Goal: Task Accomplishment & Management: Manage account settings

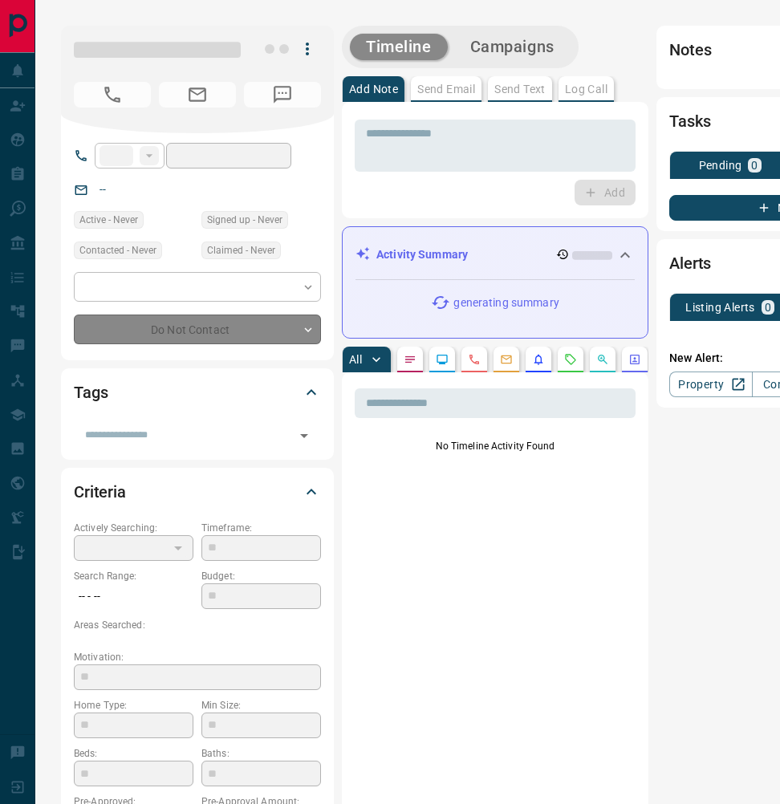
type input "**"
type input "**********"
type input "*"
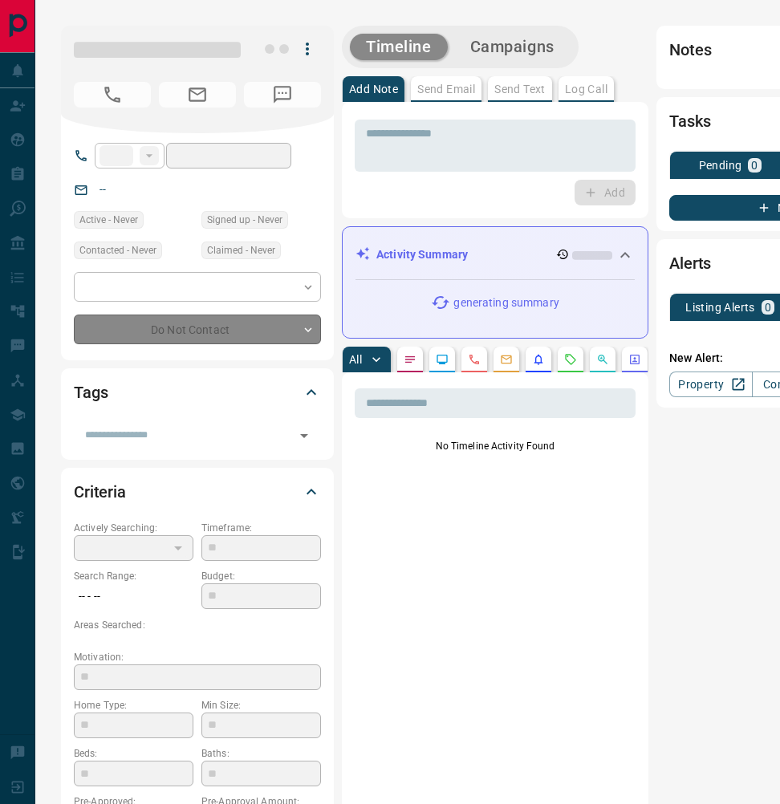
type input "**********"
type input "*******"
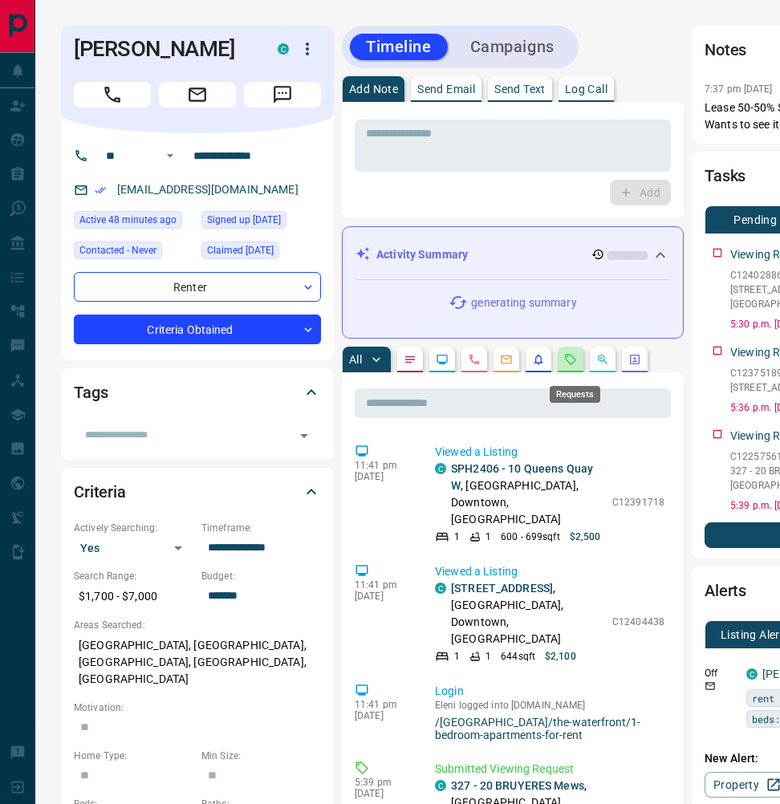
click at [576, 364] on icon "Requests" at bounding box center [571, 359] width 10 height 10
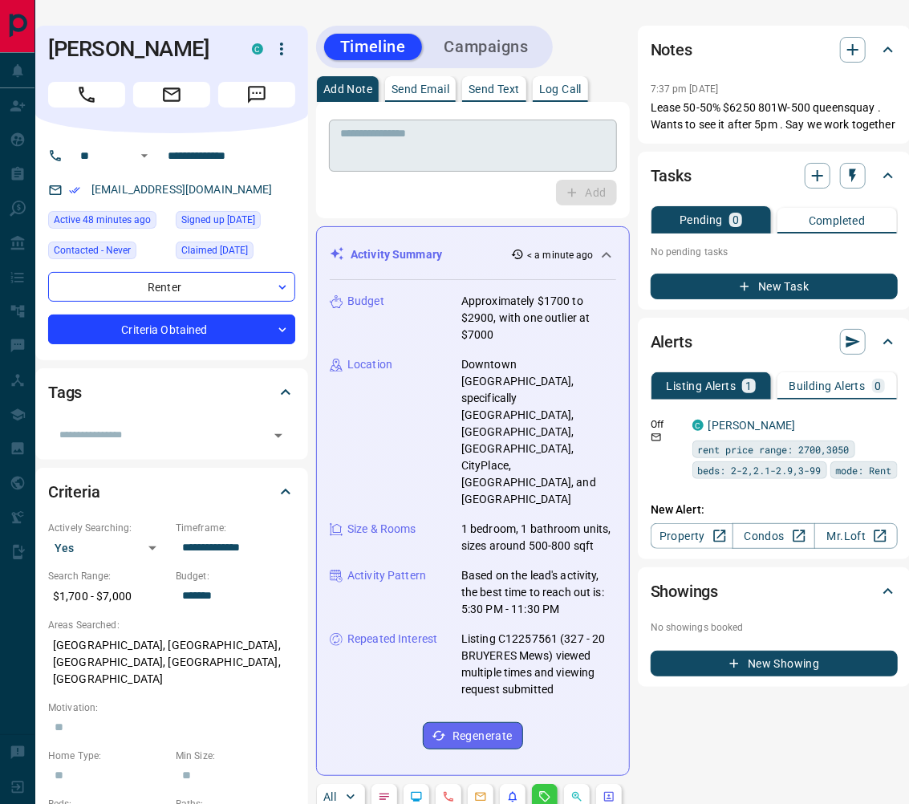
scroll to position [0, 26]
click at [569, 91] on p "Log Call" at bounding box center [560, 88] width 43 height 11
click at [586, 191] on button "Log Call" at bounding box center [585, 193] width 63 height 26
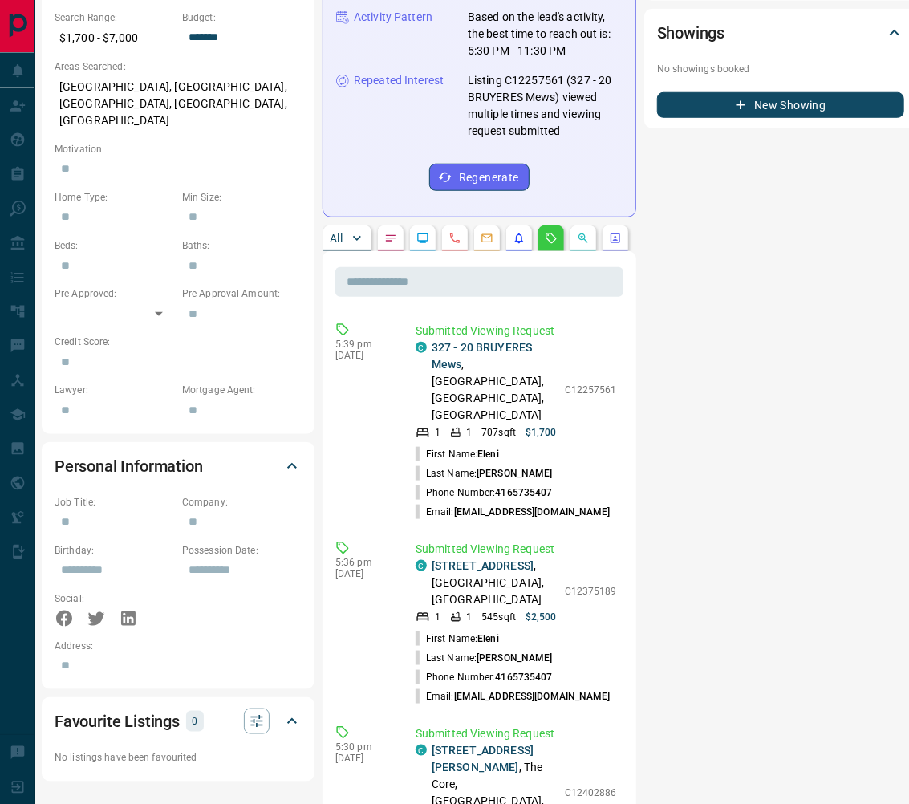
scroll to position [560, 19]
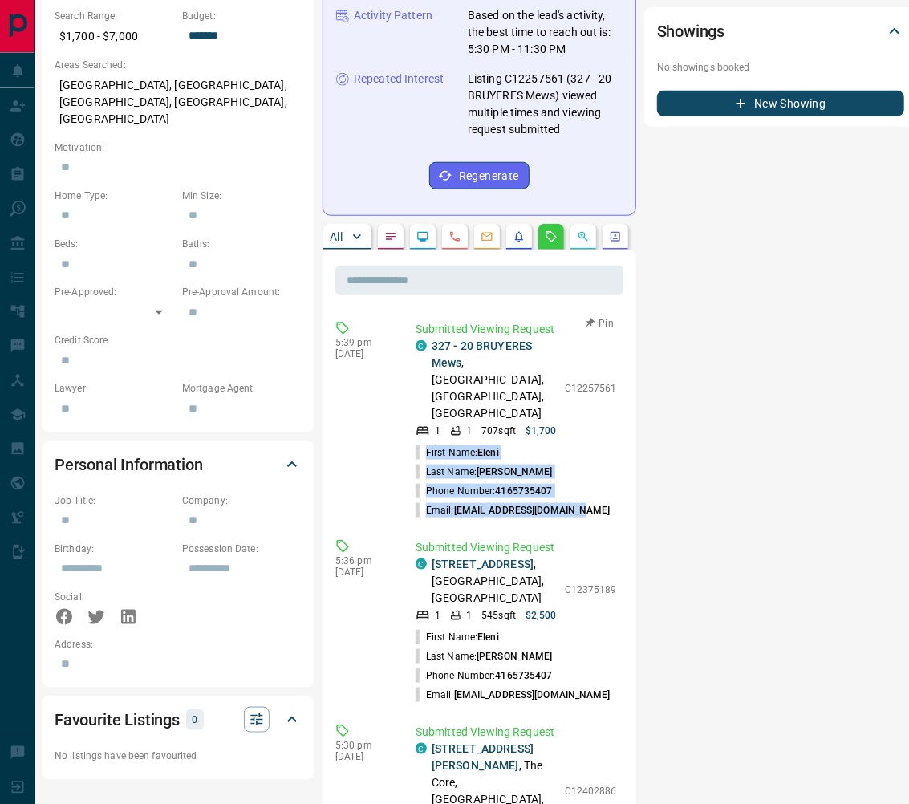
drag, startPoint x: 586, startPoint y: 390, endPoint x: 424, endPoint y: 339, distance: 169.2
click at [424, 443] on ul "First Name: [PERSON_NAME] Last Name: [PERSON_NAME] Phone Number: [PHONE_NUMBER]…" at bounding box center [516, 481] width 201 height 77
click at [449, 464] on p "Last Name: [PERSON_NAME]" at bounding box center [484, 471] width 137 height 14
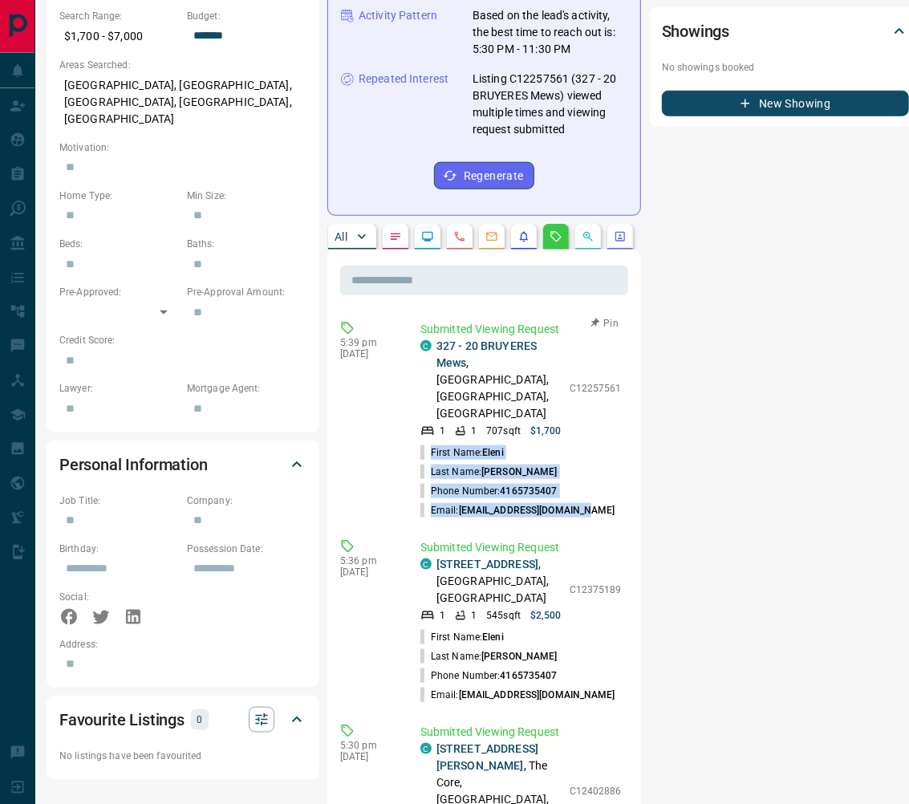
drag, startPoint x: 589, startPoint y: 386, endPoint x: 423, endPoint y: 336, distance: 173.4
click at [423, 443] on ul "First Name: [PERSON_NAME] Last Name: [PERSON_NAME] Phone Number: [PHONE_NUMBER]…" at bounding box center [520, 481] width 201 height 77
copy ul "First Name: [PERSON_NAME] Last Name: [PERSON_NAME] Phone Number: [PHONE_NUMBER]…"
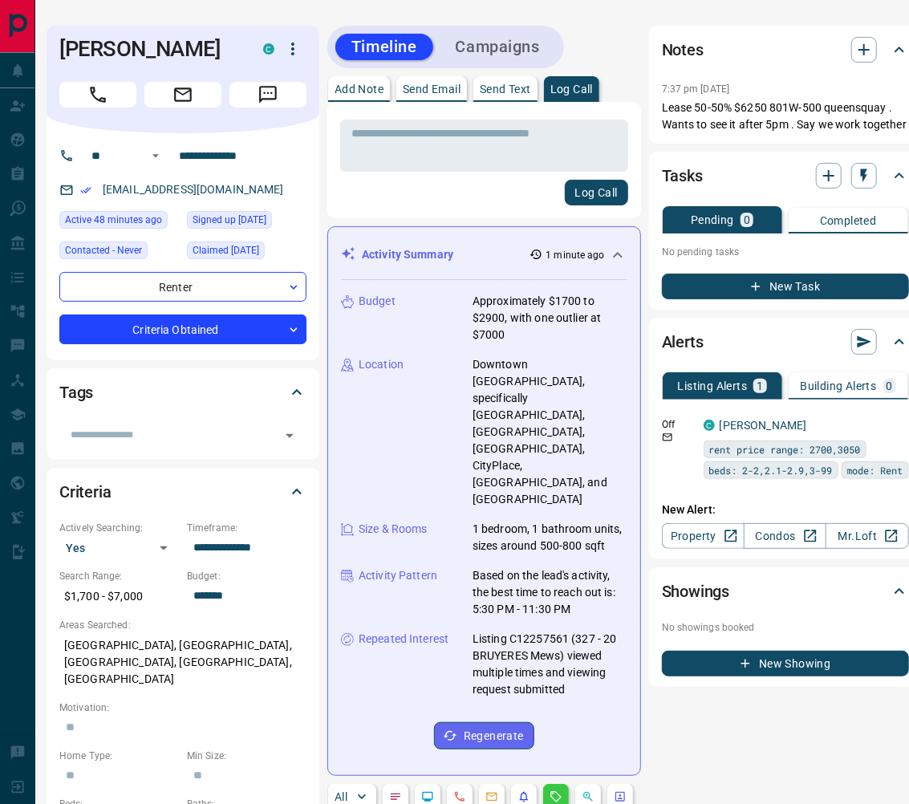
scroll to position [0, 14]
click at [779, 50] on icon "button" at bounding box center [863, 49] width 11 height 11
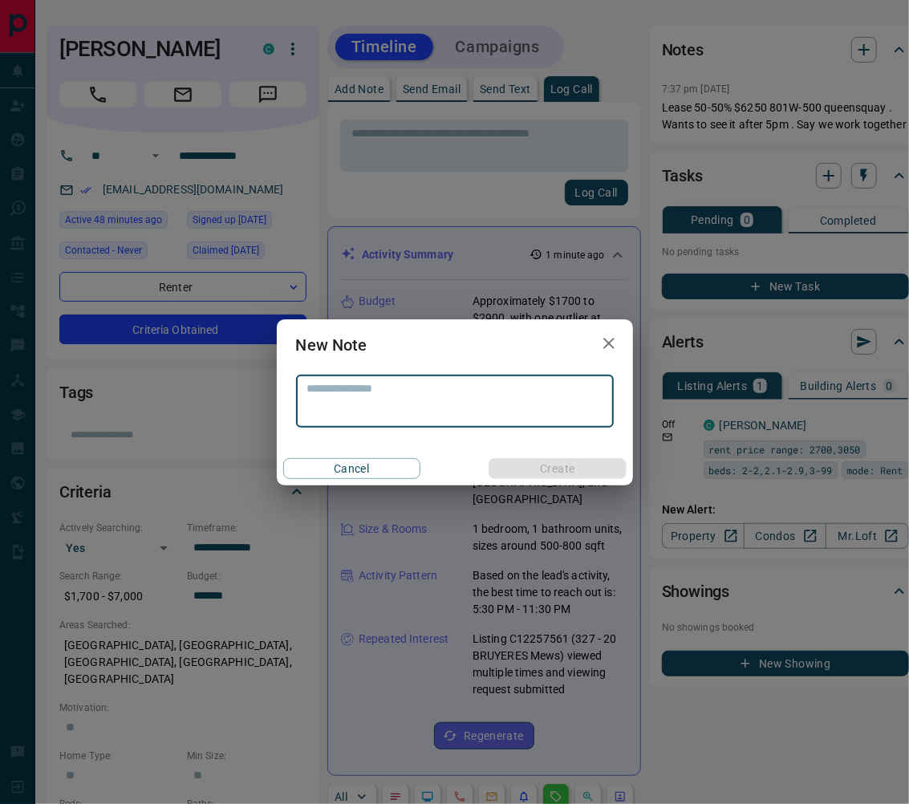
click at [450, 396] on textarea at bounding box center [454, 401] width 295 height 39
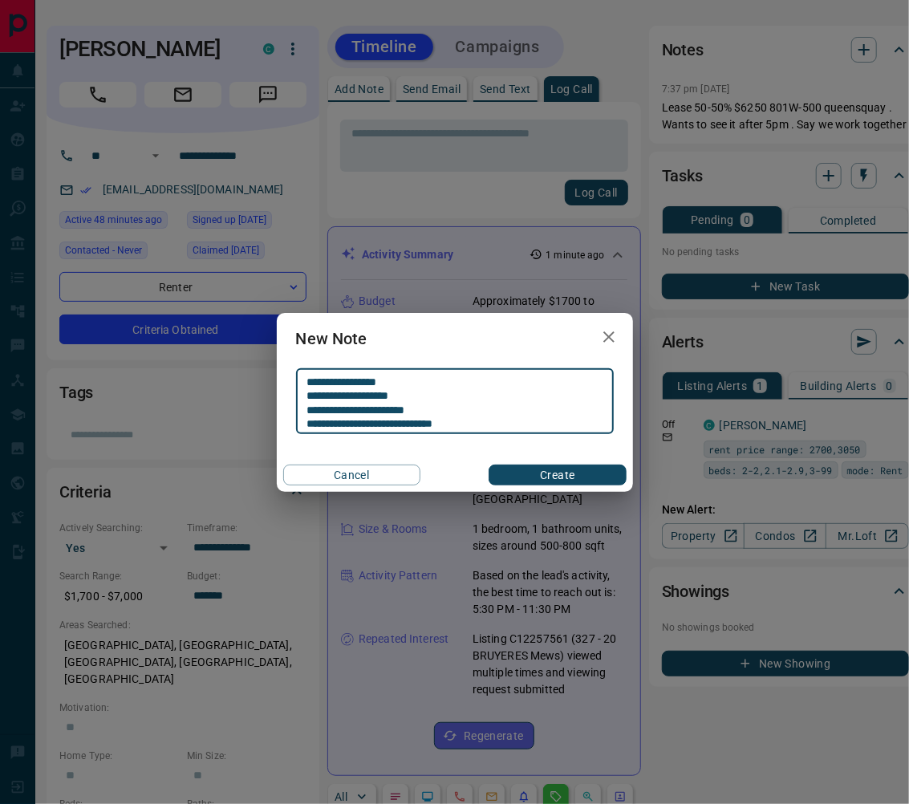
type textarea "**********"
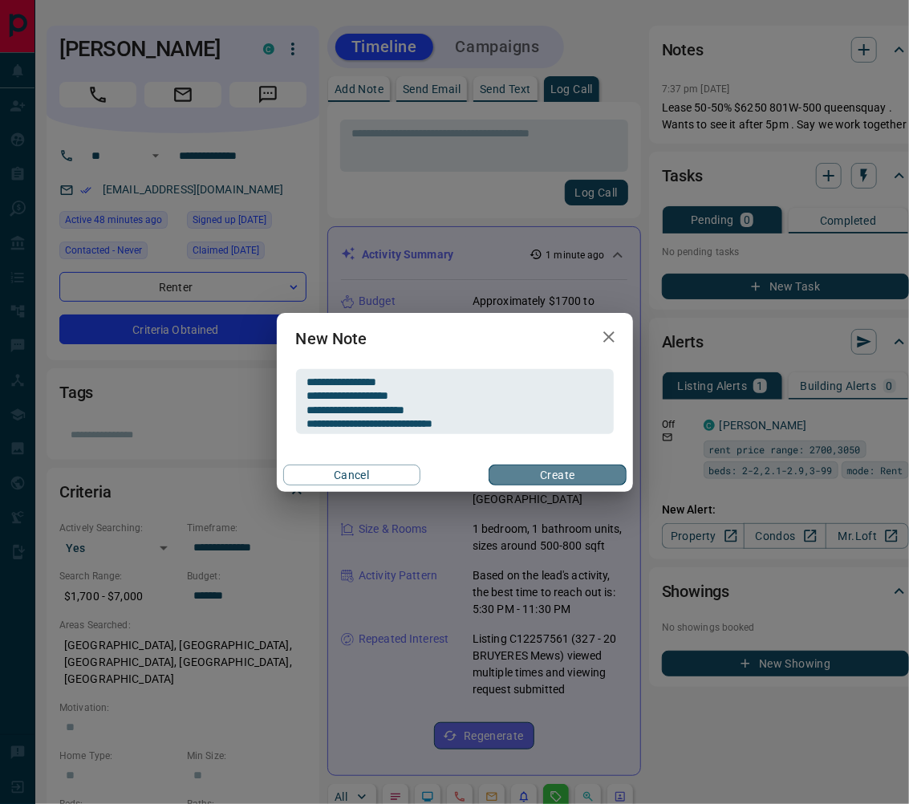
click at [567, 476] on button "Create" at bounding box center [557, 474] width 137 height 21
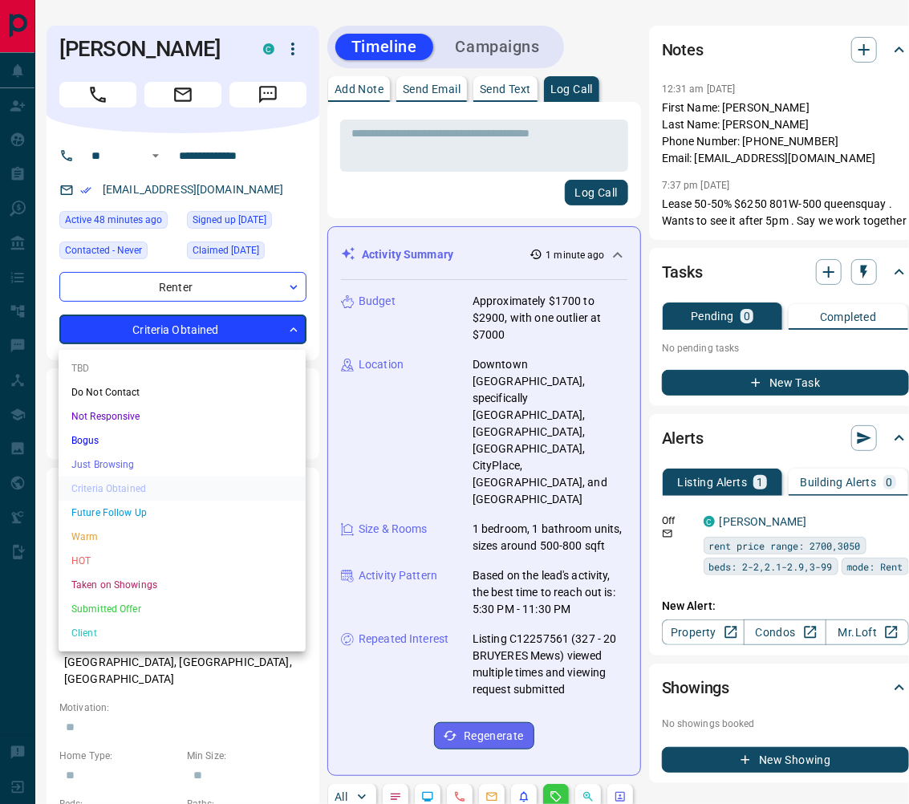
click at [187, 528] on li "Warm" at bounding box center [182, 537] width 247 height 24
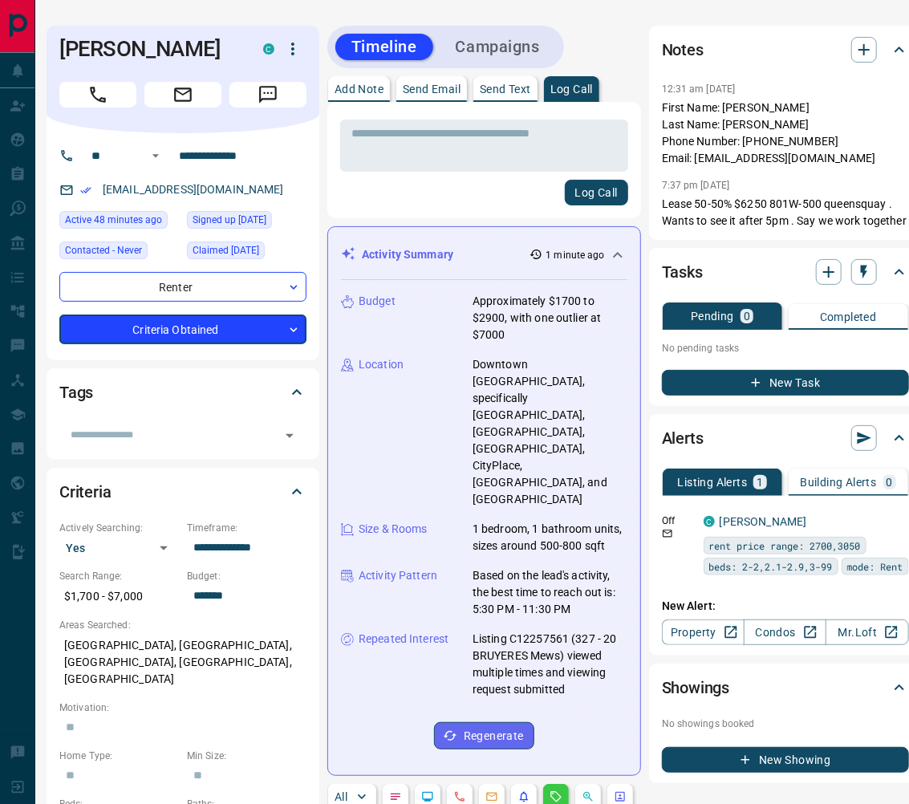
scroll to position [2, 10]
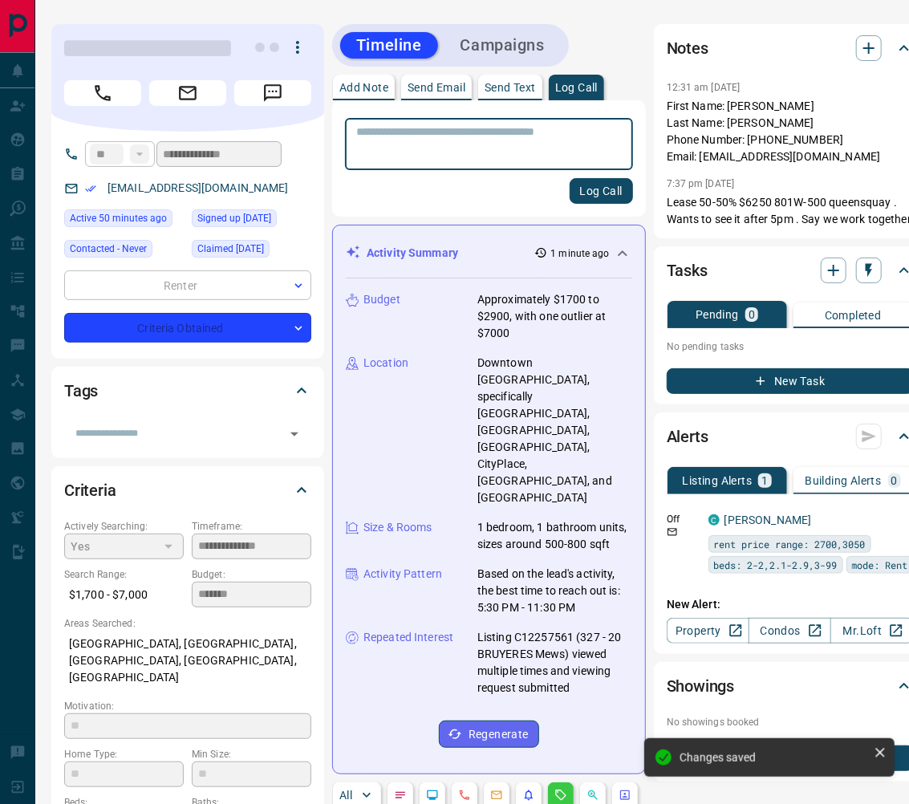
type input "*"
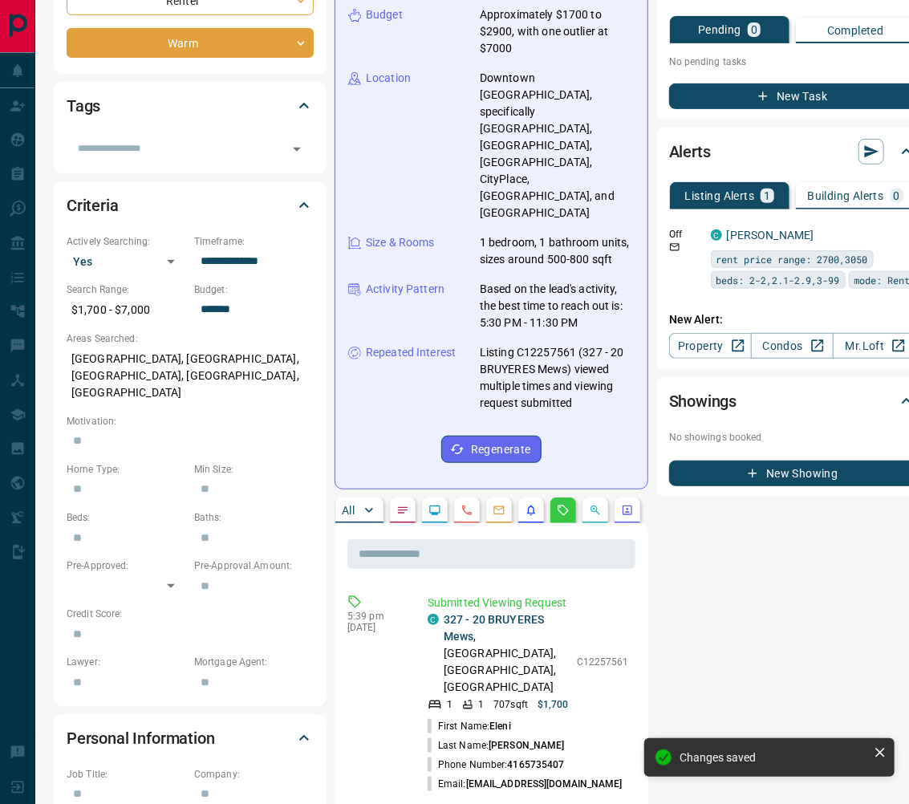
scroll to position [289, 7]
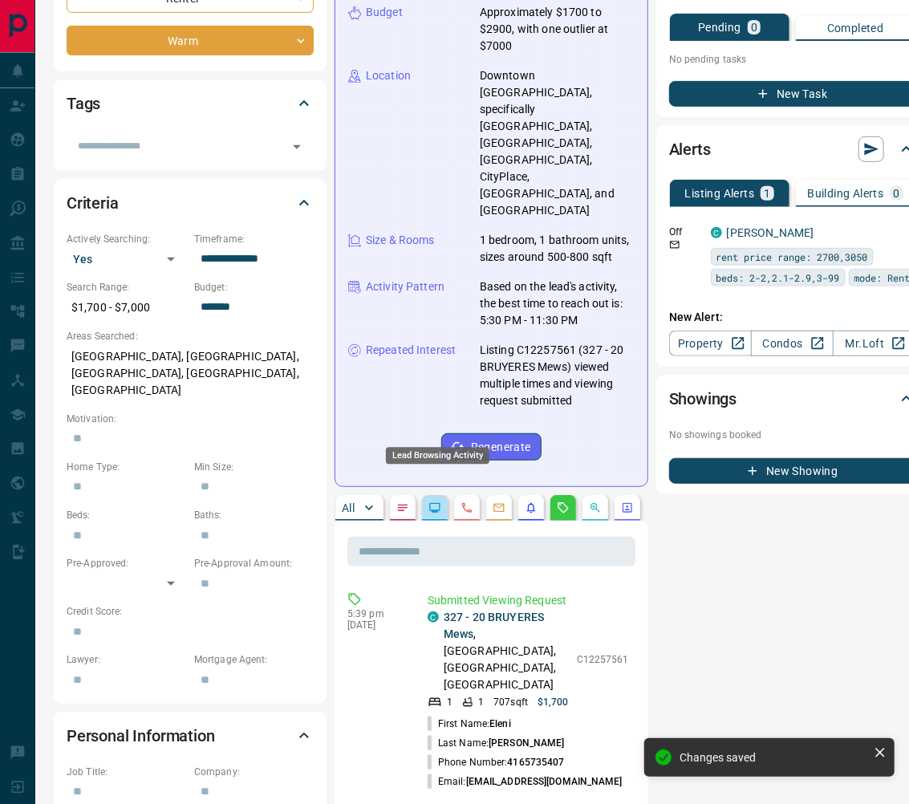
click at [440, 503] on icon "Lead Browsing Activity" at bounding box center [435, 508] width 10 height 10
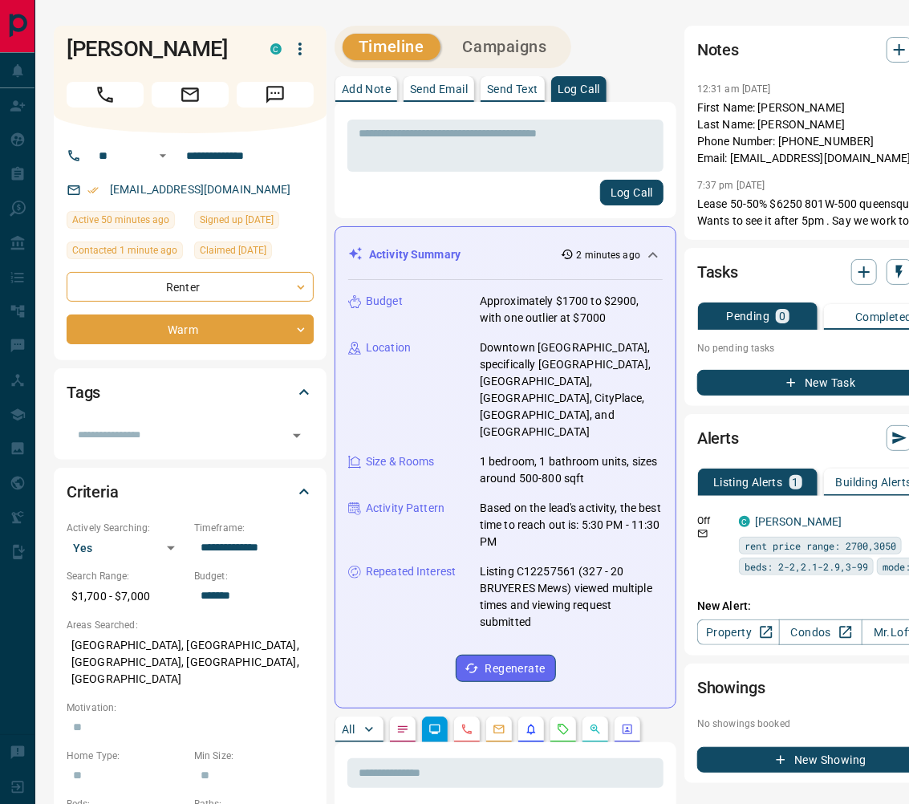
scroll to position [5, 7]
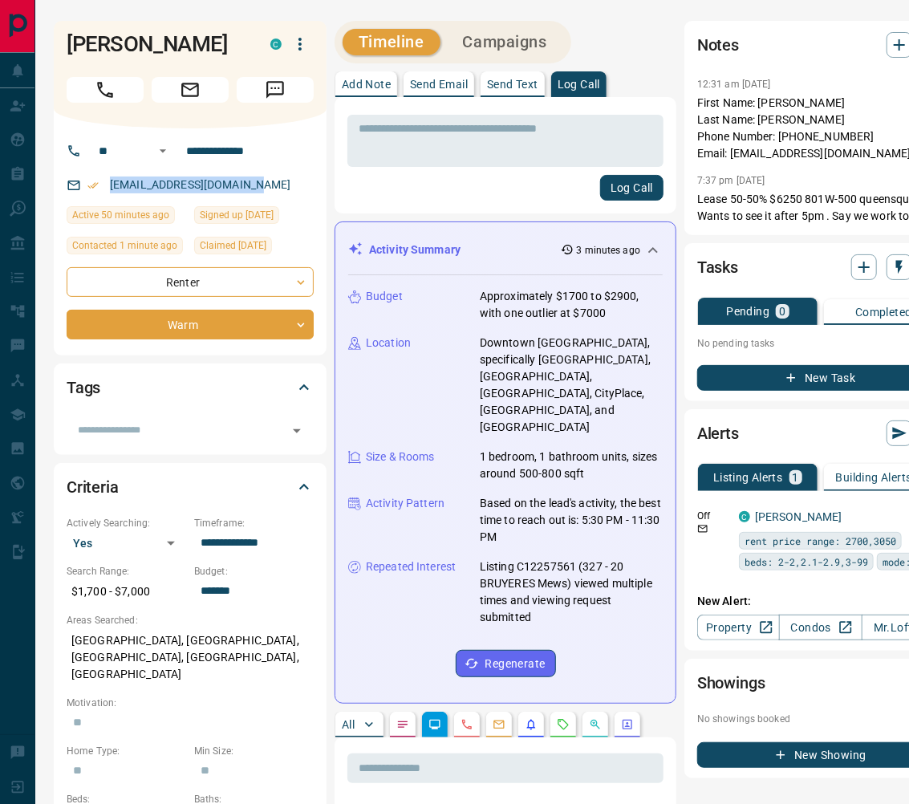
drag, startPoint x: 258, startPoint y: 187, endPoint x: 136, endPoint y: 181, distance: 121.3
click at [136, 181] on div "[EMAIL_ADDRESS][DOMAIN_NAME]" at bounding box center [190, 185] width 247 height 26
copy link "[EMAIL_ADDRESS][DOMAIN_NAME]"
click at [495, 194] on div "Log Call" at bounding box center [505, 188] width 316 height 26
click at [495, 193] on div "Log Call" at bounding box center [505, 188] width 316 height 26
